Goal: Information Seeking & Learning: Learn about a topic

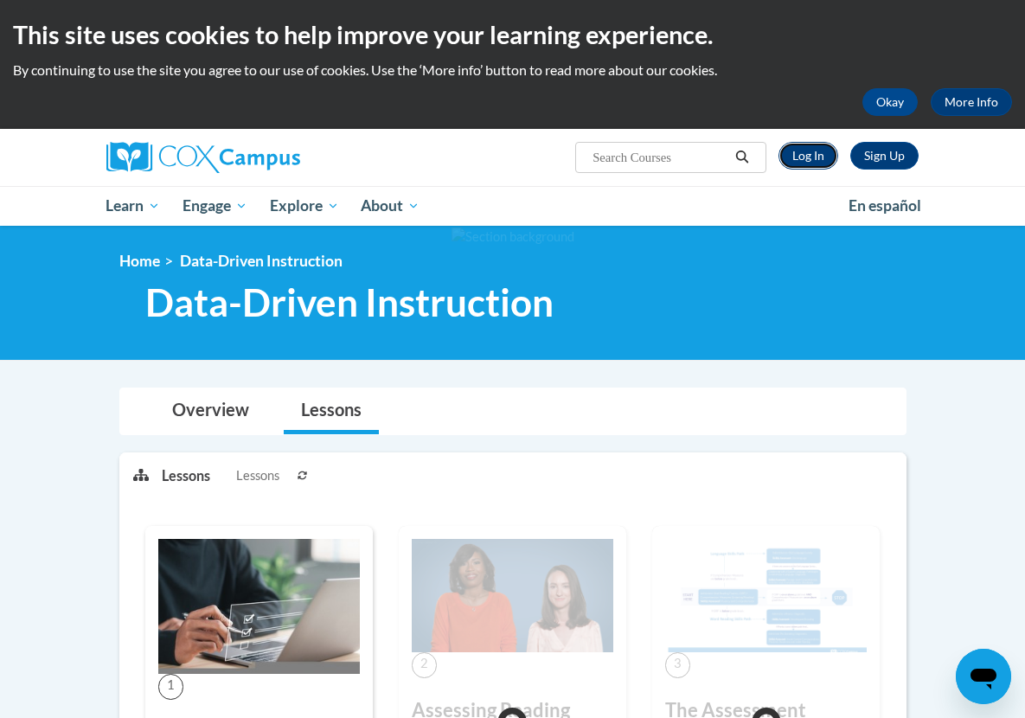
click at [838, 153] on link "Log In" at bounding box center [809, 156] width 60 height 28
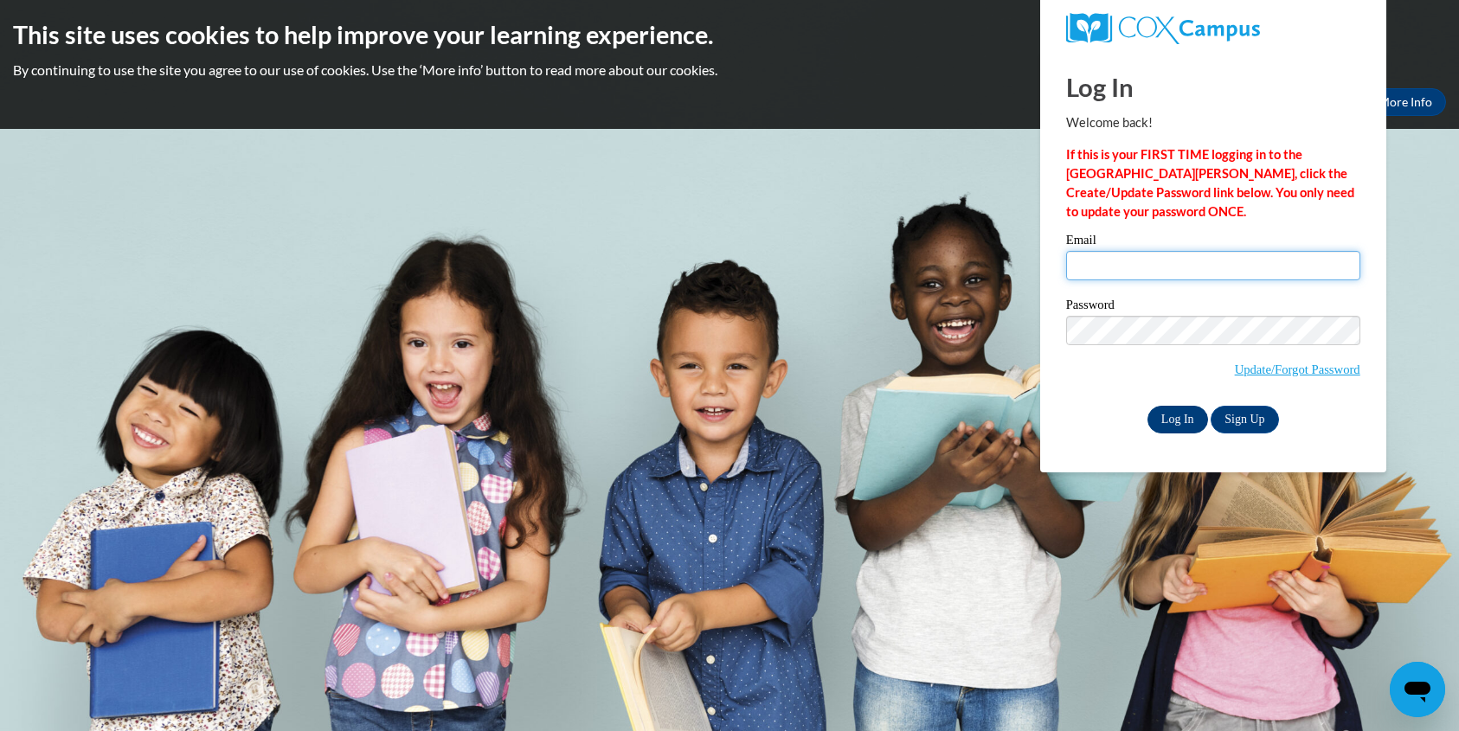
type input "bstroup@georgiasouthern.edu"
click at [1037, 417] on input "Log In" at bounding box center [1177, 420] width 61 height 28
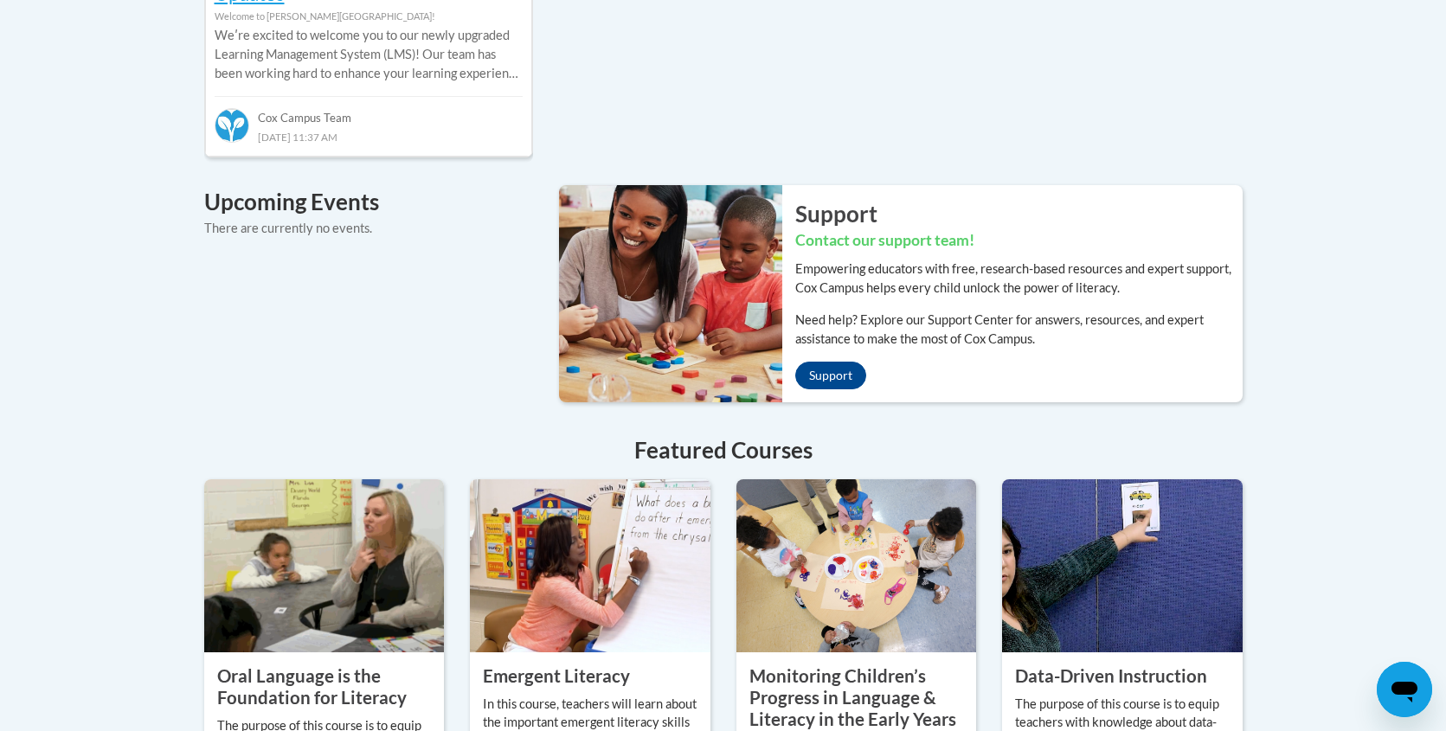
scroll to position [529, 0]
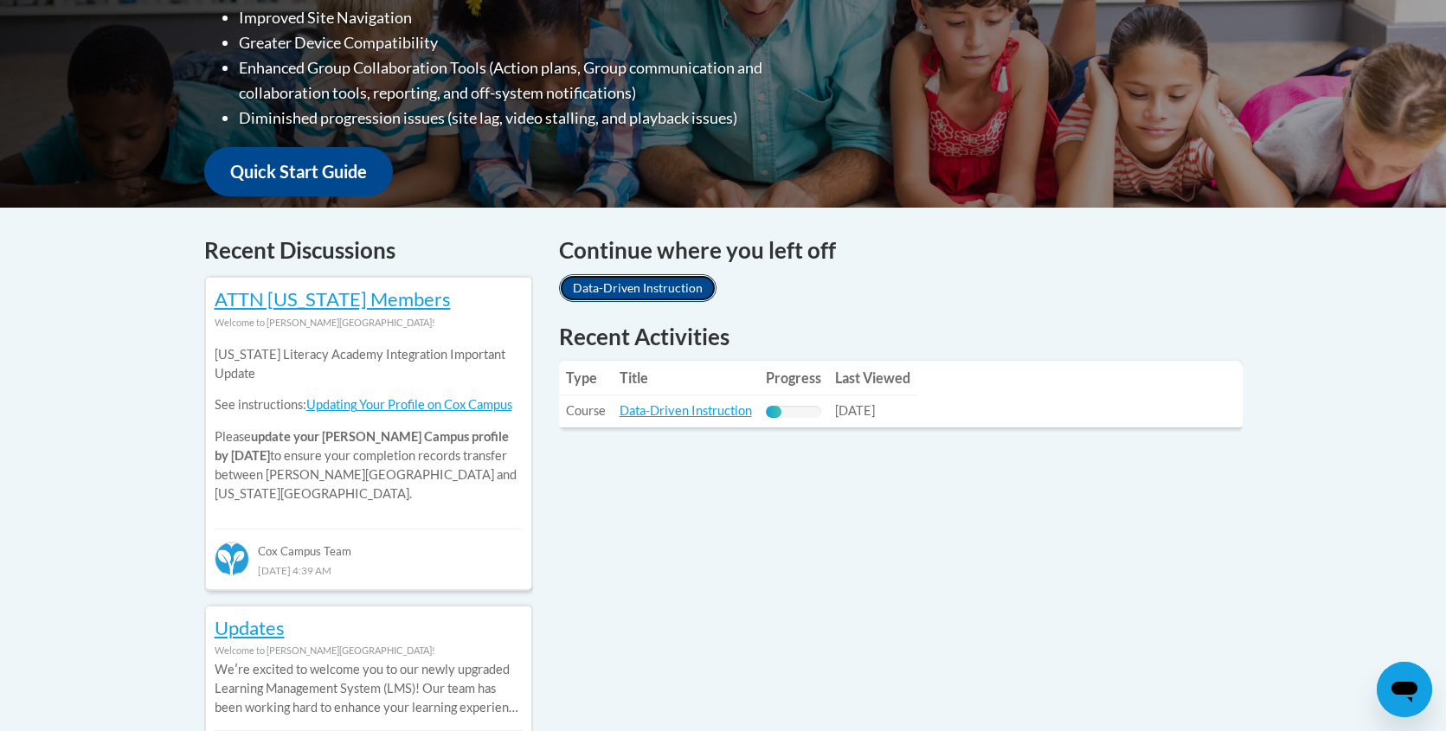
click at [647, 290] on link "Data-Driven Instruction" at bounding box center [637, 288] width 157 height 28
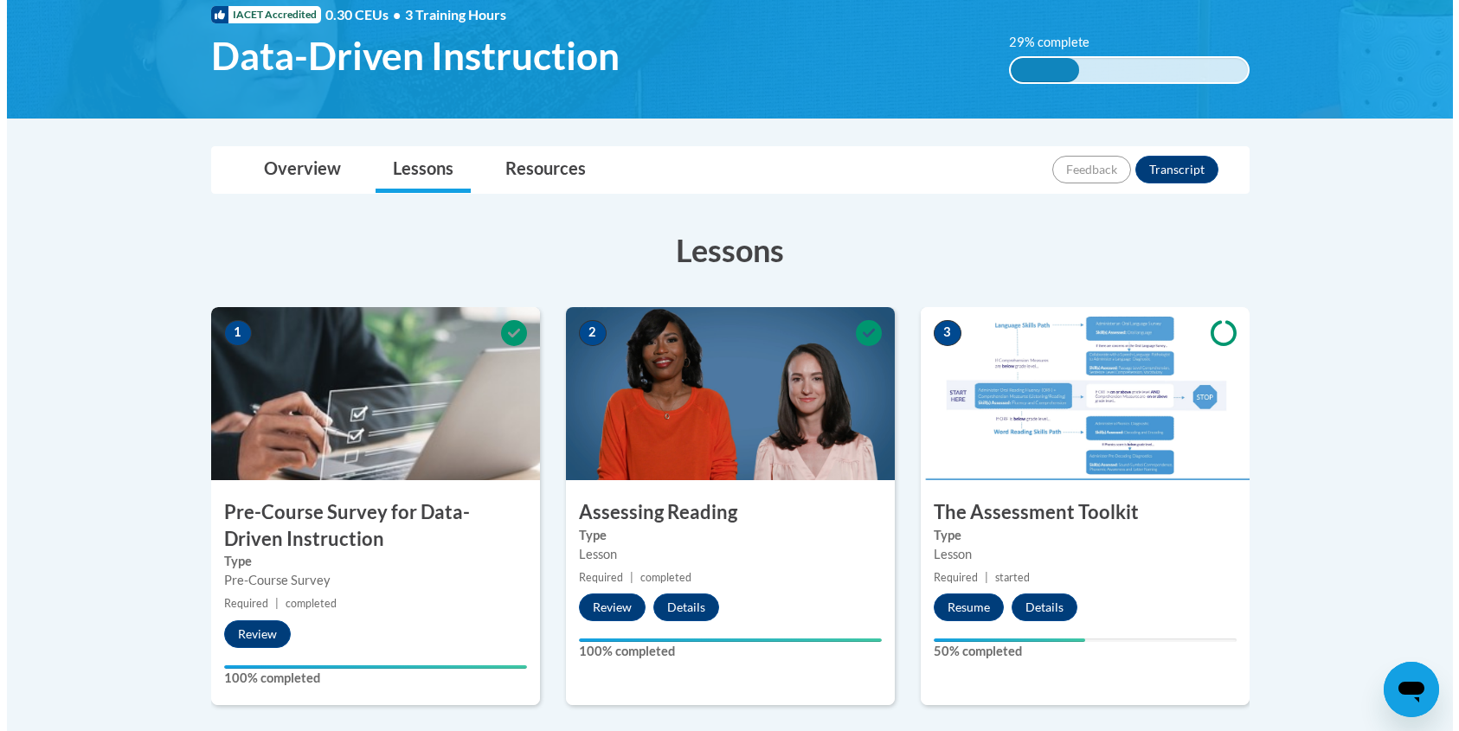
scroll to position [275, 0]
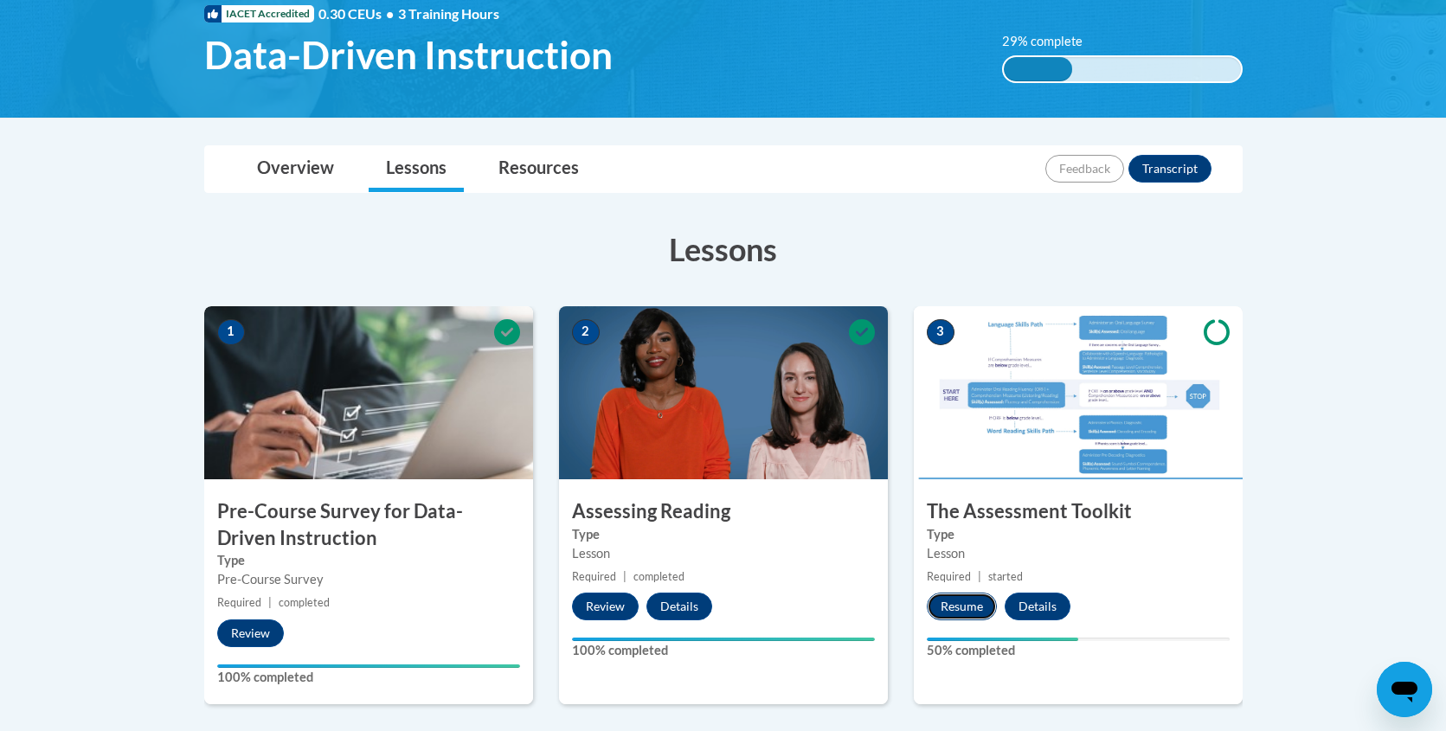
click at [962, 604] on button "Resume" at bounding box center [961, 607] width 70 height 28
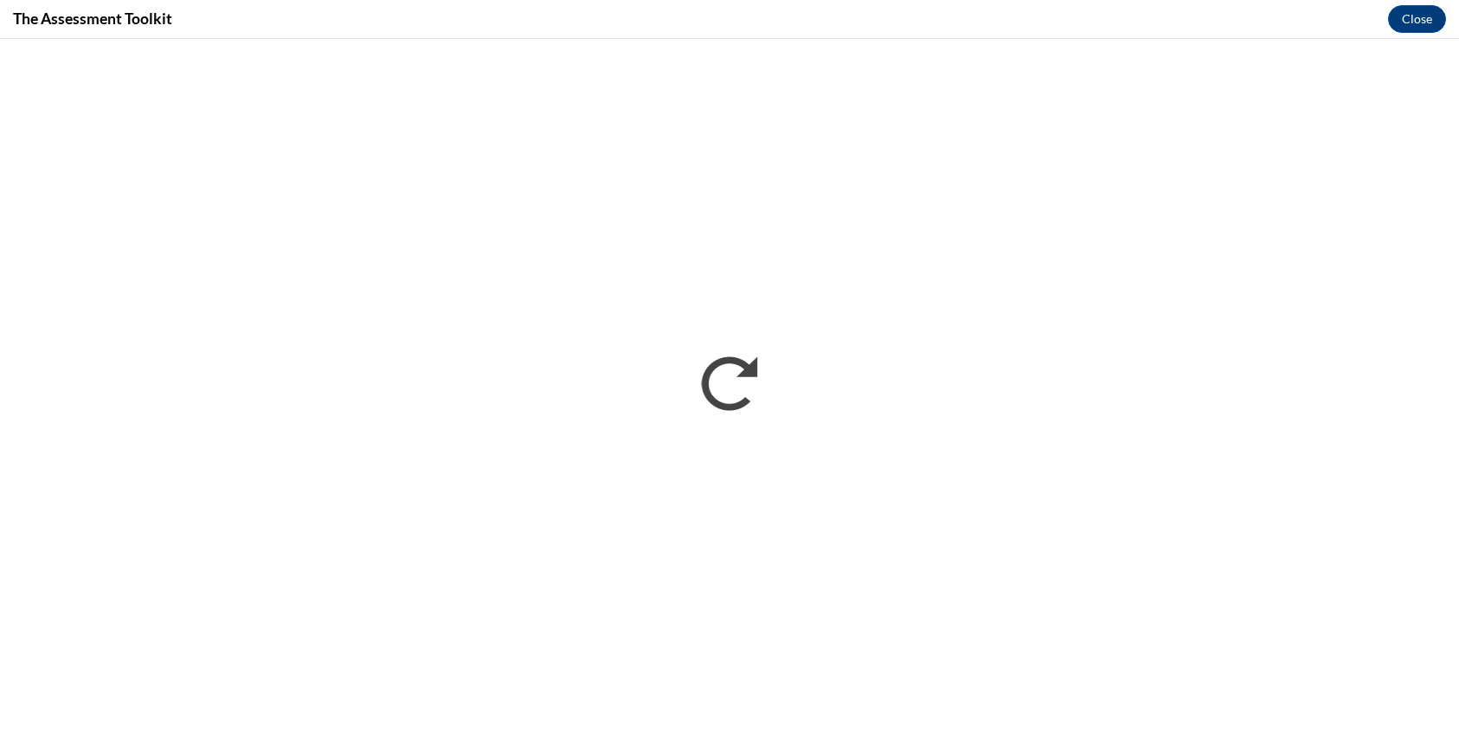
scroll to position [0, 0]
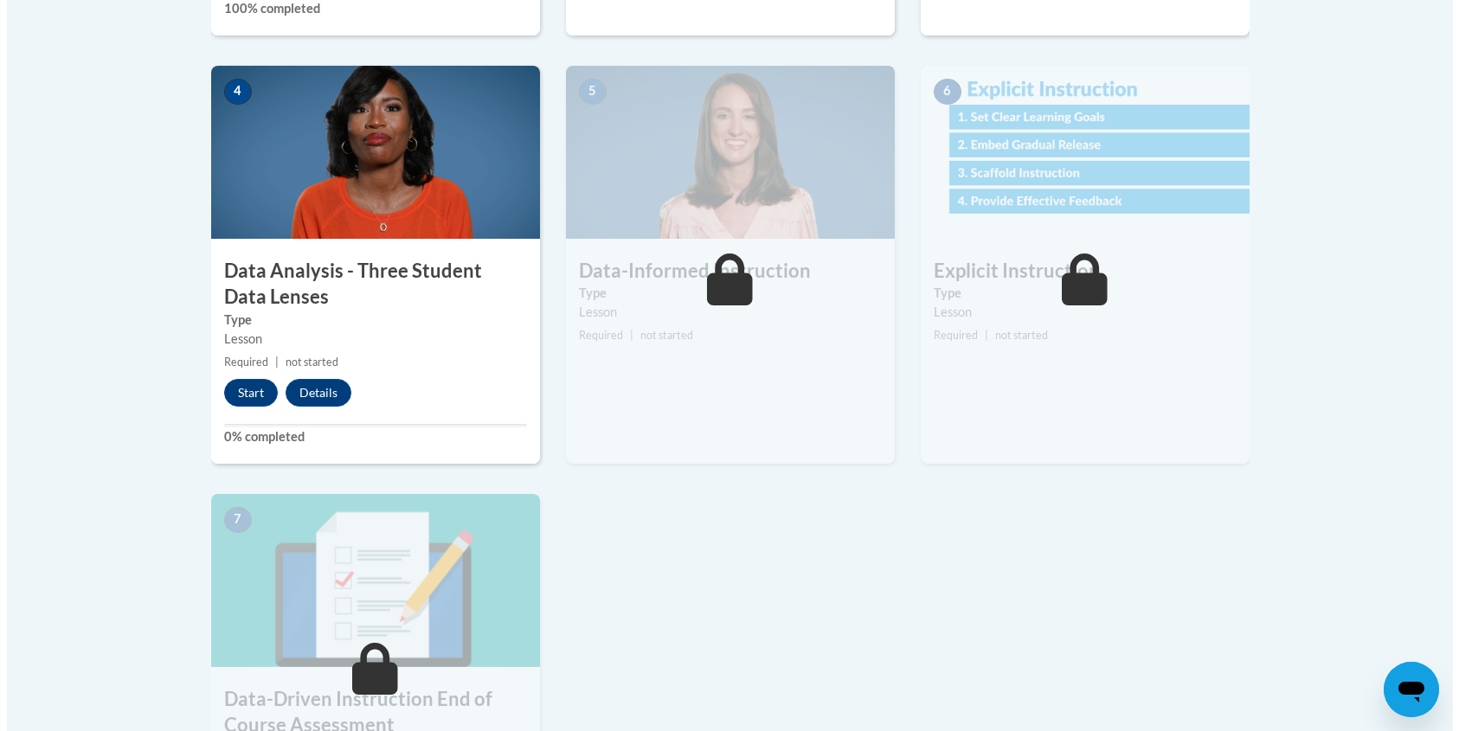
scroll to position [943, 0]
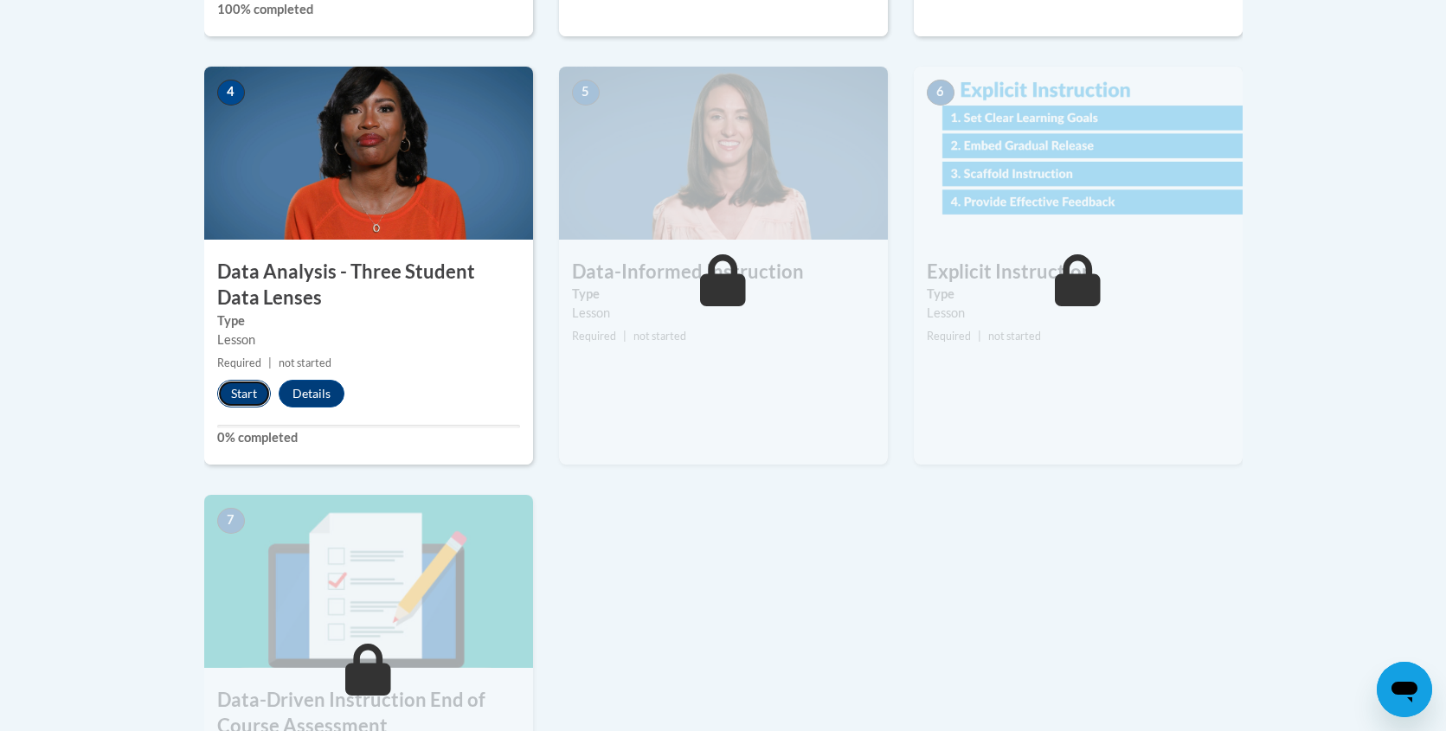
click at [245, 391] on button "Start" at bounding box center [244, 394] width 54 height 28
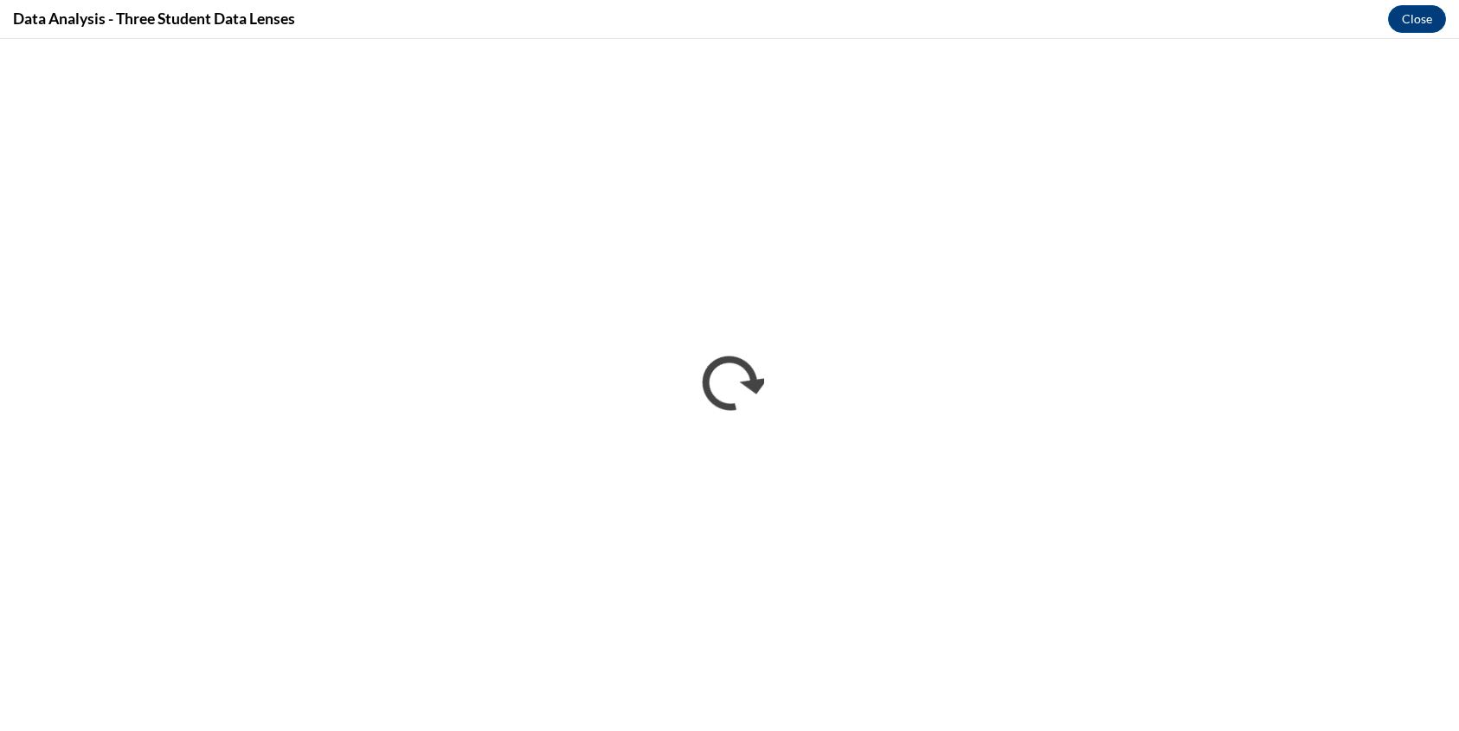
scroll to position [0, 0]
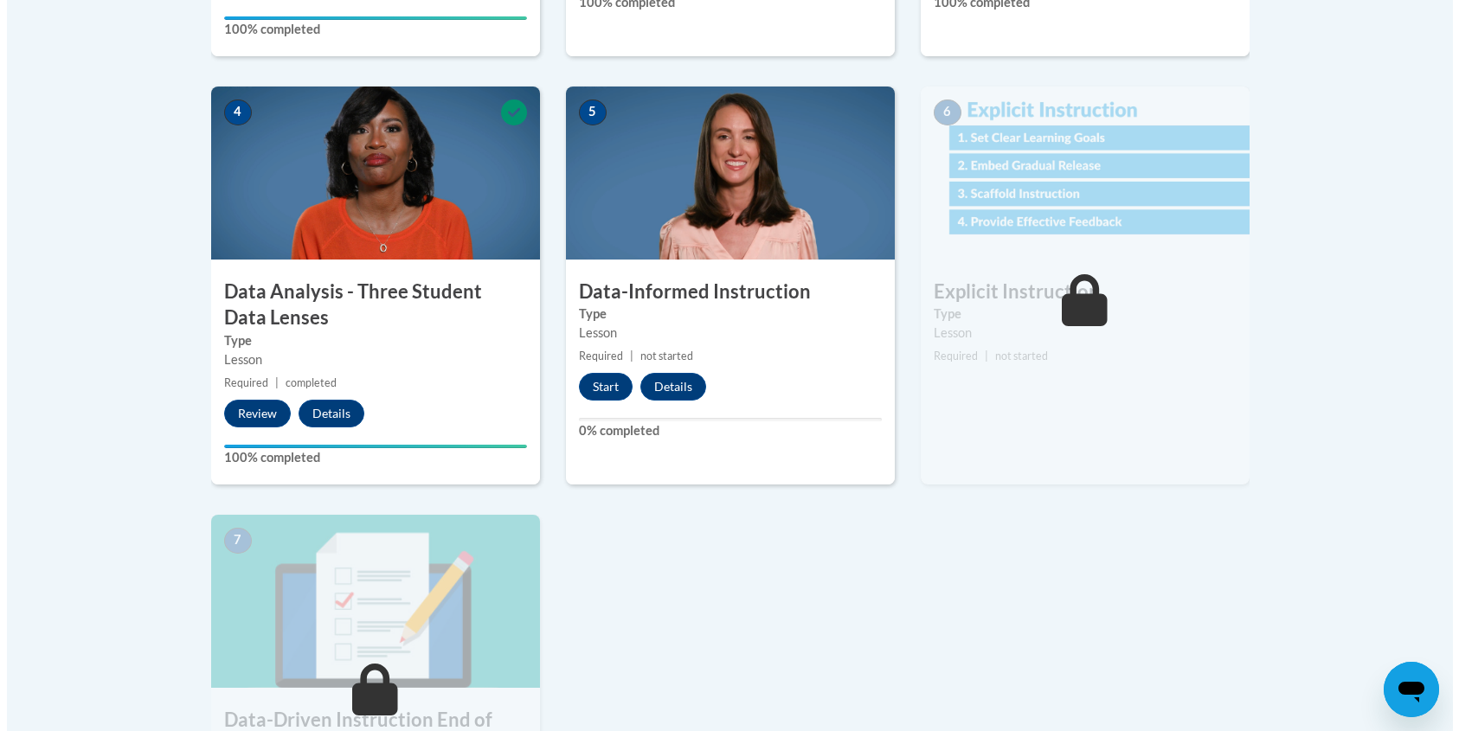
scroll to position [926, 0]
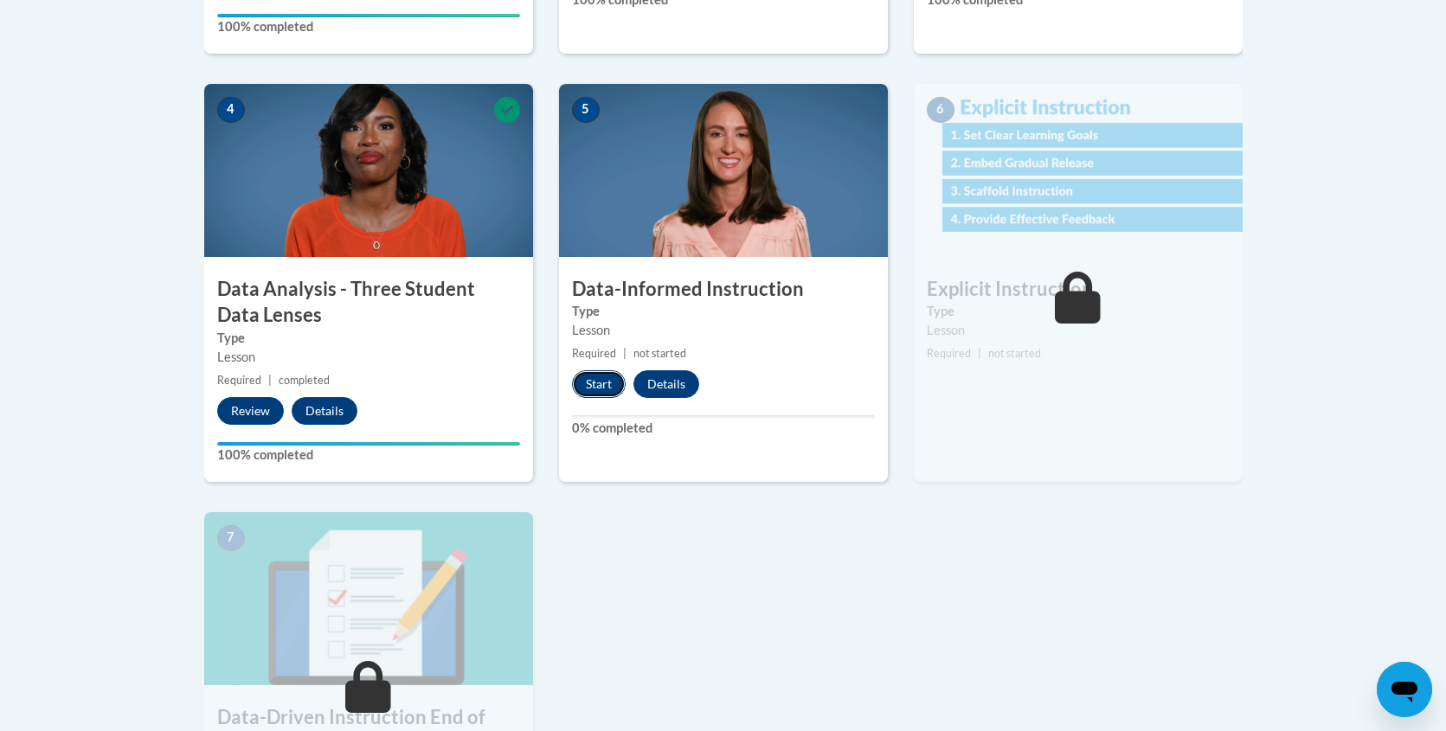
click at [611, 388] on button "Start" at bounding box center [599, 384] width 54 height 28
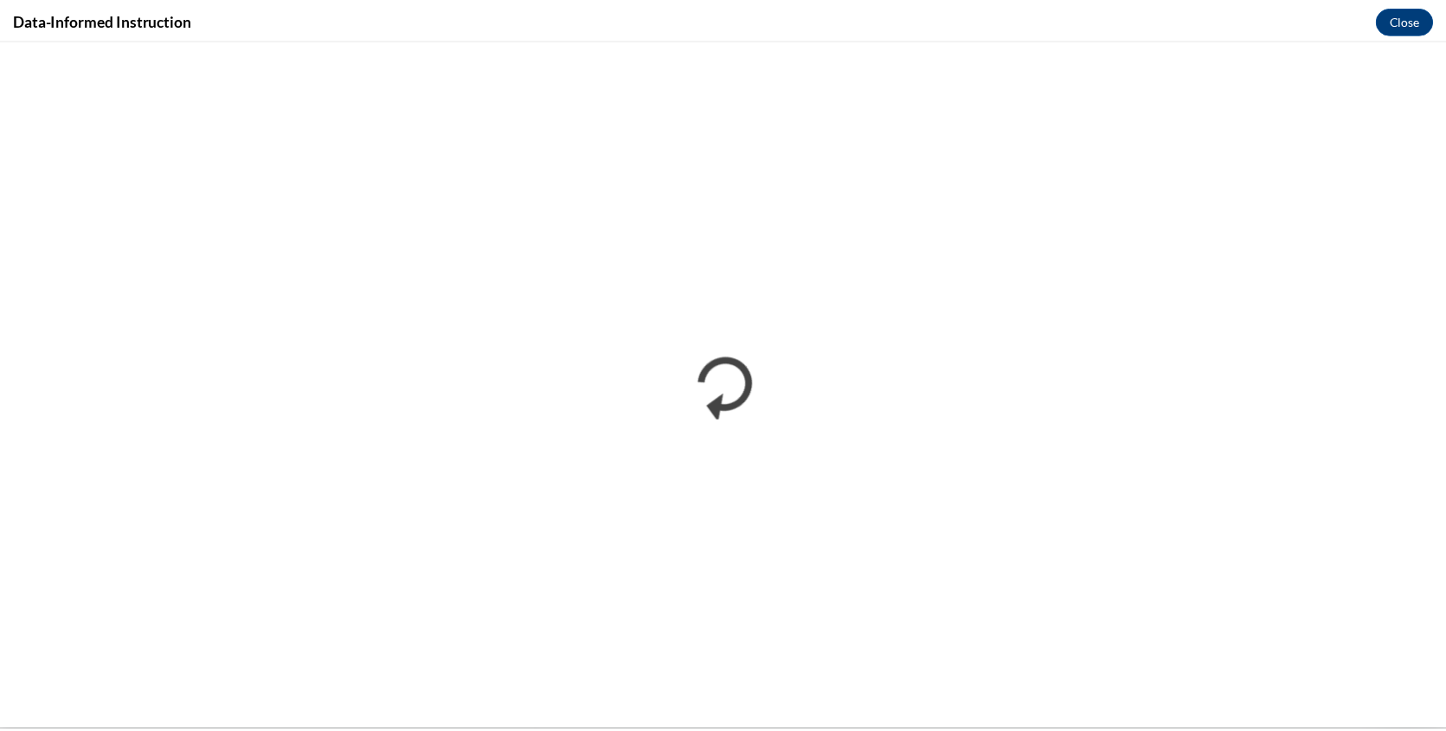
scroll to position [0, 0]
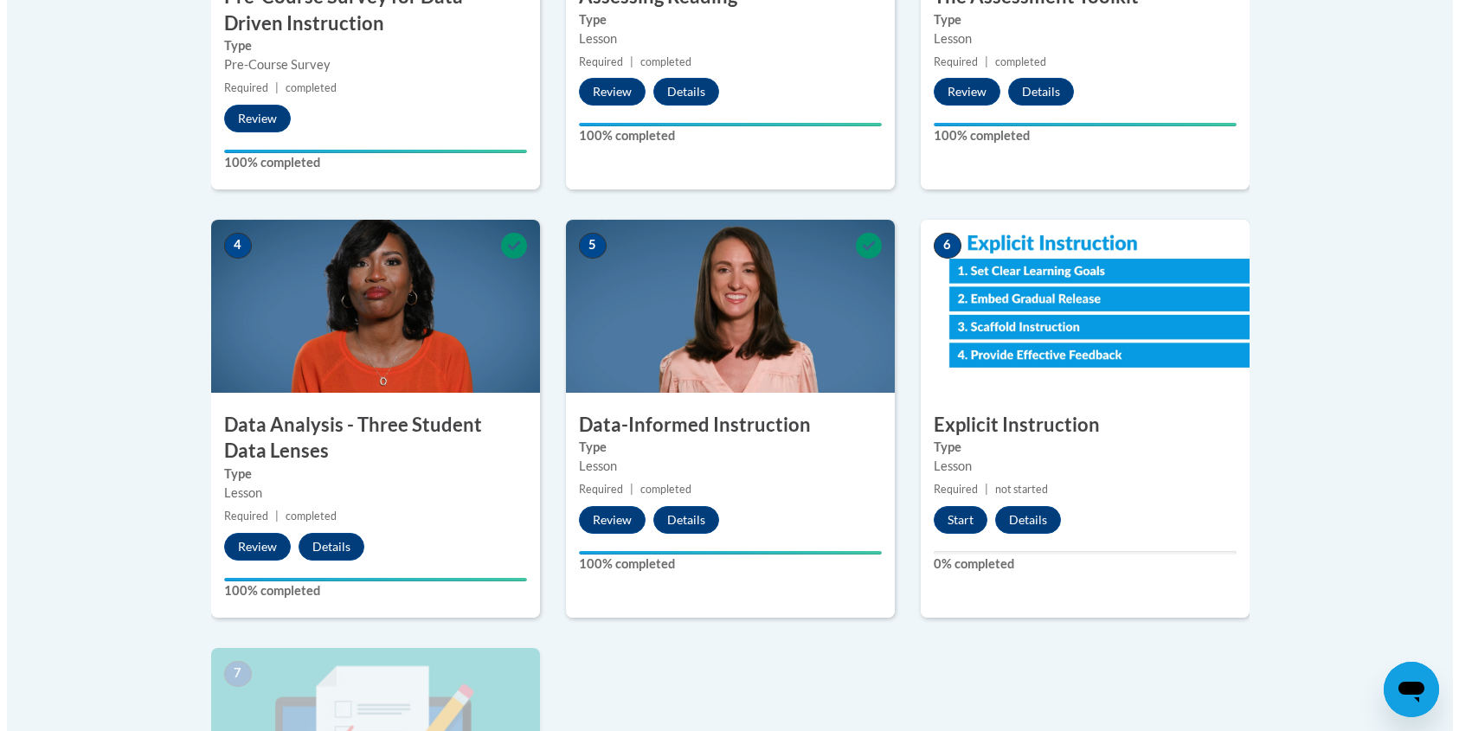
scroll to position [986, 0]
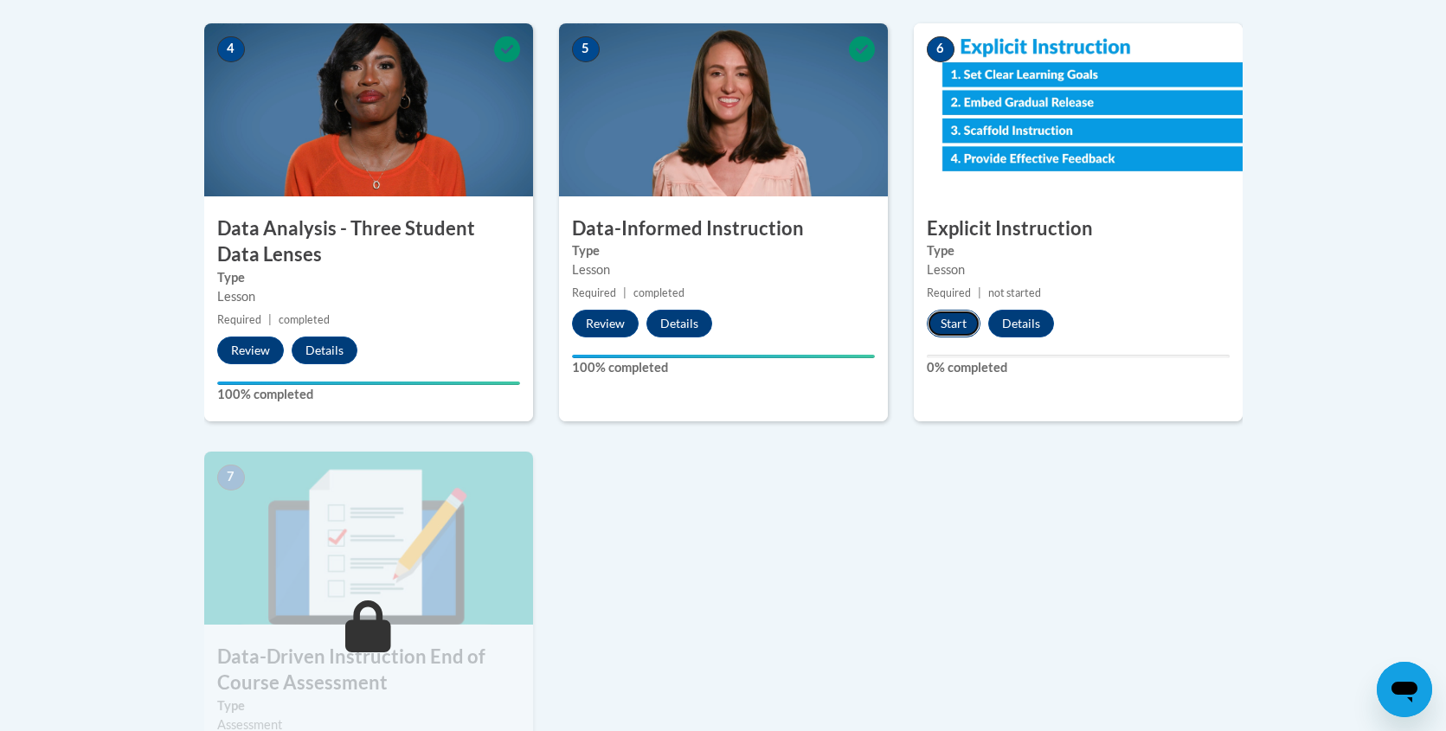
click at [953, 322] on button "Start" at bounding box center [953, 324] width 54 height 28
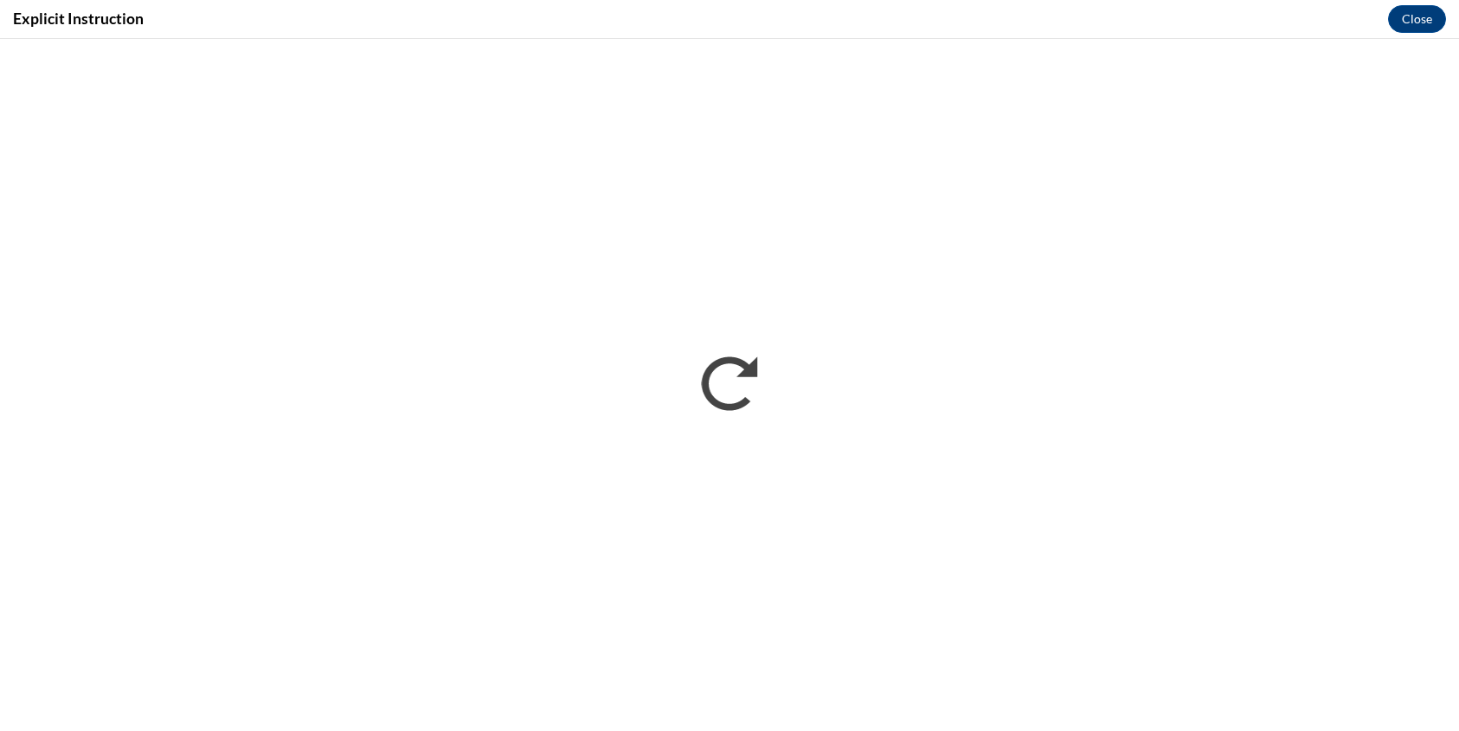
scroll to position [0, 0]
